Goal: Task Accomplishment & Management: Manage account settings

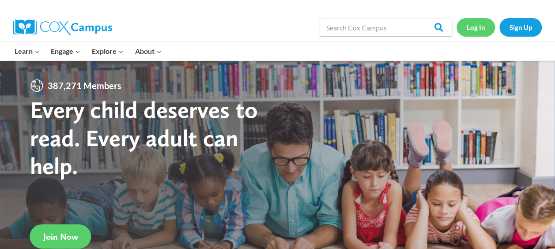
drag, startPoint x: 0, startPoint y: 0, endPoint x: 474, endPoint y: 29, distance: 474.6
click at [474, 29] on link "Log In" at bounding box center [476, 27] width 38 height 18
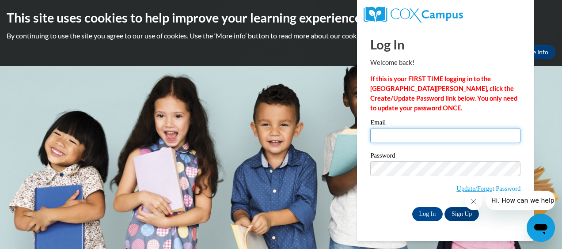
click at [438, 139] on input "Email" at bounding box center [445, 135] width 150 height 15
type input "jpass@kippmetroatlanta.org"
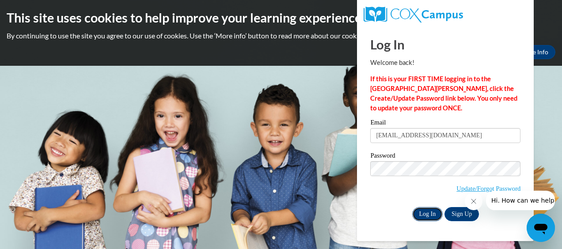
click at [425, 217] on input "Log In" at bounding box center [427, 214] width 31 height 14
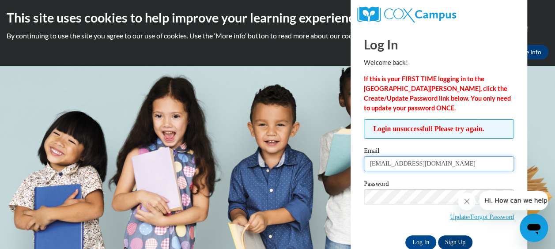
click at [457, 163] on input "jpass@kippmetroatlanta.org" at bounding box center [439, 163] width 150 height 15
type input "jpass@kippatl.org"
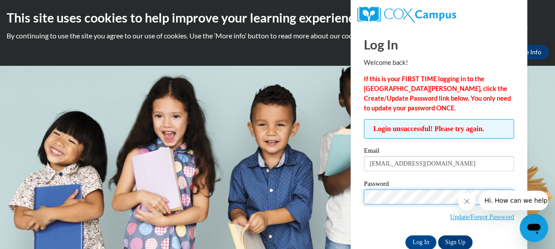
click at [406, 236] on input "Log In" at bounding box center [421, 243] width 31 height 14
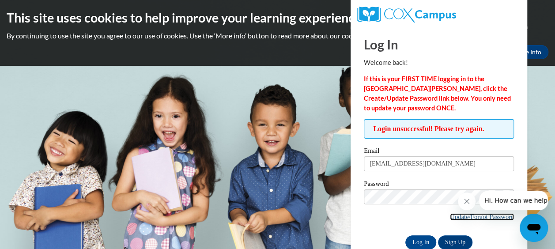
click at [475, 216] on link "Update/Forgot Password" at bounding box center [482, 216] width 64 height 7
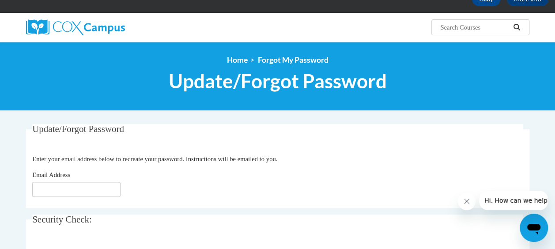
scroll to position [115, 0]
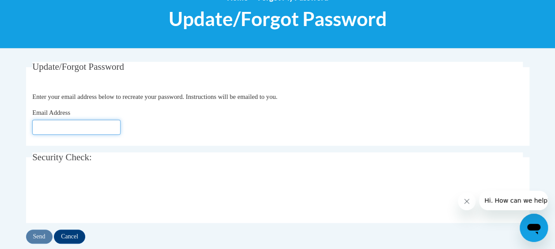
click at [56, 121] on input "Email Address" at bounding box center [76, 127] width 88 height 15
click at [179, 117] on div "Email Address jpass@kippatl" at bounding box center [277, 121] width 491 height 27
click at [94, 129] on input "jpass@kippatl" at bounding box center [76, 127] width 88 height 15
type input "jpass@kippatl.org"
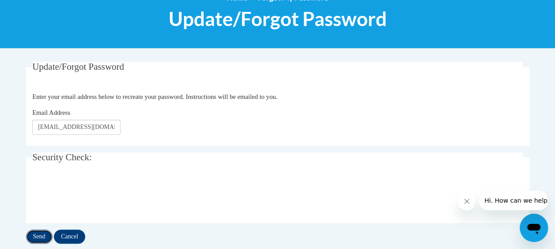
click at [41, 232] on input "Send" at bounding box center [39, 237] width 27 height 14
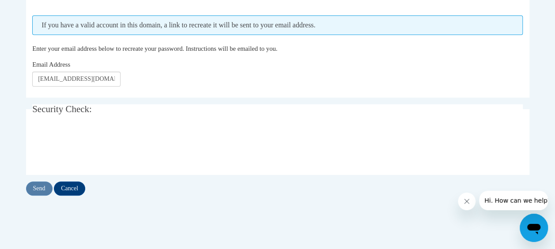
scroll to position [191, 0]
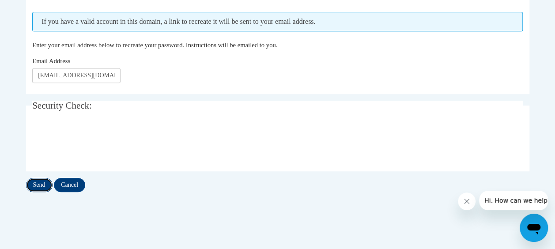
click at [38, 186] on input "Send" at bounding box center [39, 185] width 27 height 14
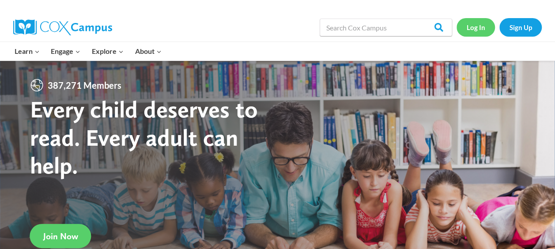
click at [473, 27] on link "Log In" at bounding box center [476, 27] width 38 height 18
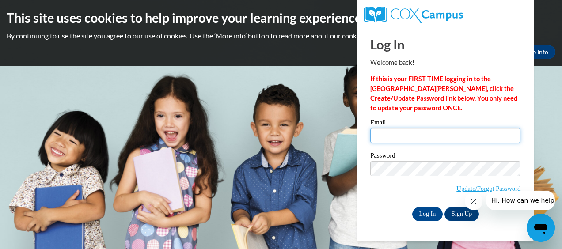
click at [394, 135] on input "Email" at bounding box center [445, 135] width 150 height 15
type input "[EMAIL_ADDRESS][DOMAIN_NAME]"
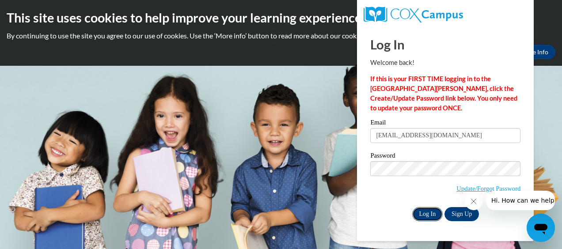
click at [429, 214] on input "Log In" at bounding box center [427, 214] width 31 height 14
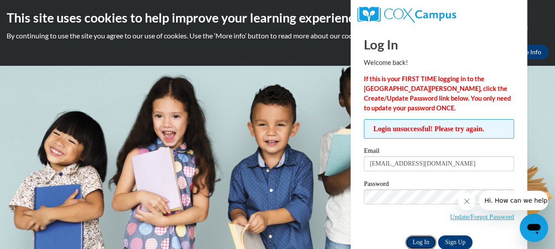
click at [416, 237] on input "Log In" at bounding box center [421, 243] width 31 height 14
click at [469, 198] on icon "Close message from company" at bounding box center [466, 201] width 7 height 7
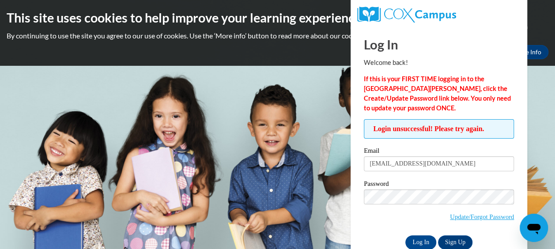
click at [452, 167] on input "[EMAIL_ADDRESS][DOMAIN_NAME]" at bounding box center [439, 163] width 150 height 15
type input "[EMAIL_ADDRESS][DOMAIN_NAME]"
click at [406, 236] on input "Log In" at bounding box center [421, 243] width 31 height 14
click at [535, 138] on body "This site uses cookies to help improve your learning experience. By continuing …" at bounding box center [277, 124] width 555 height 249
